Goal: Task Accomplishment & Management: Complete application form

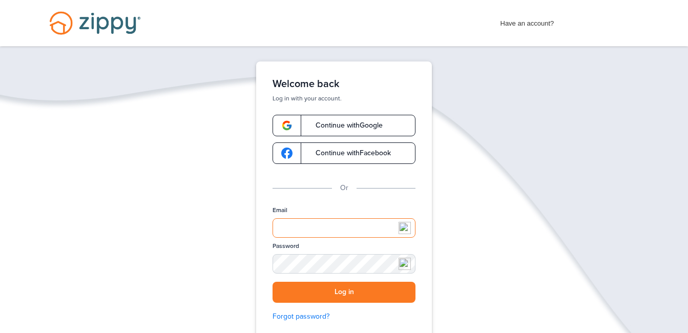
click at [286, 227] on input "Email" at bounding box center [344, 227] width 143 height 19
type input "**********"
click at [273, 282] on button "Log in" at bounding box center [344, 292] width 143 height 21
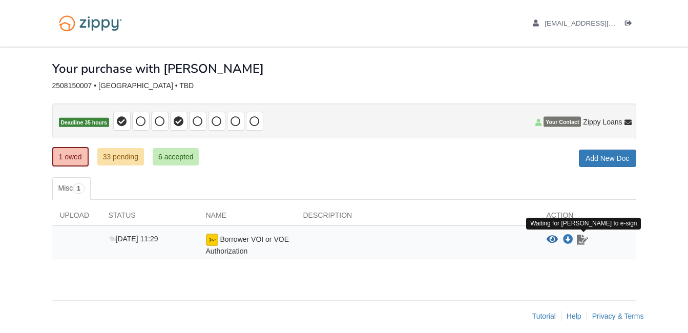
click at [581, 245] on link "Sign document" at bounding box center [582, 240] width 13 height 12
